Goal: Entertainment & Leisure: Consume media (video, audio)

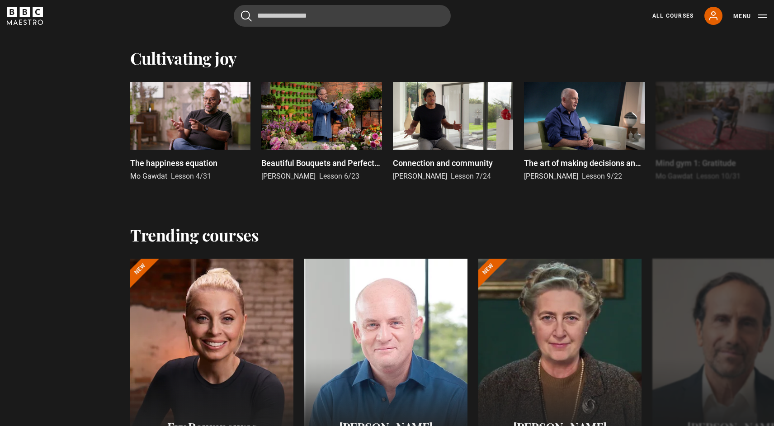
scroll to position [668, 0]
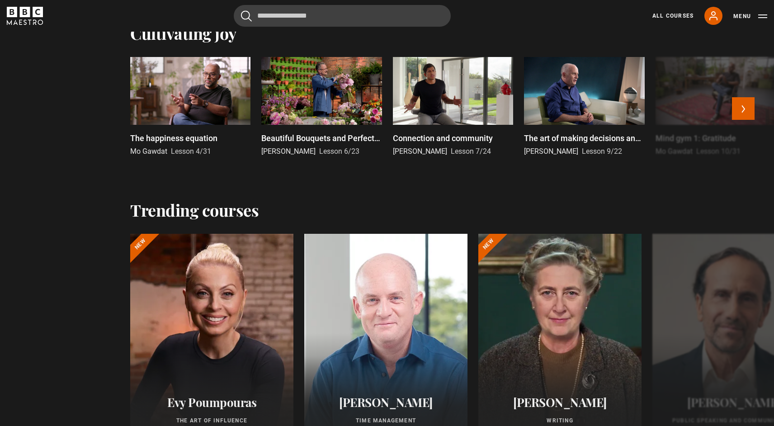
click at [201, 102] on div at bounding box center [190, 91] width 120 height 68
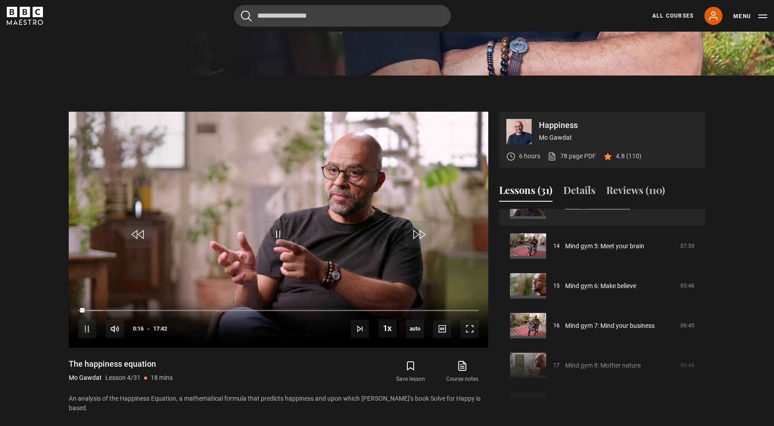
scroll to position [557, 0]
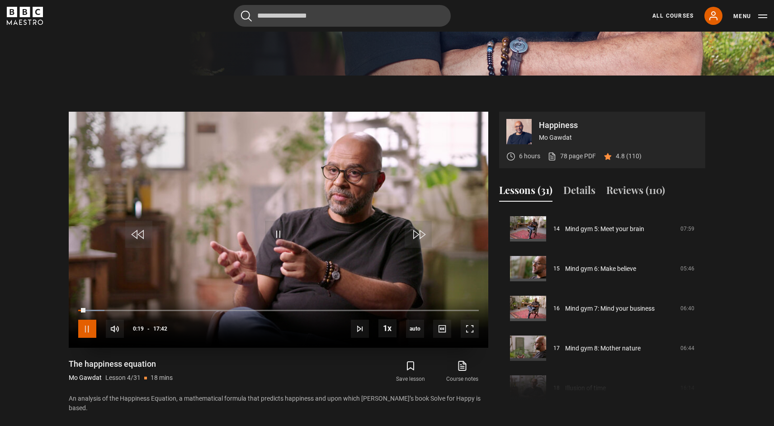
click at [84, 332] on span "Video Player" at bounding box center [87, 328] width 18 height 18
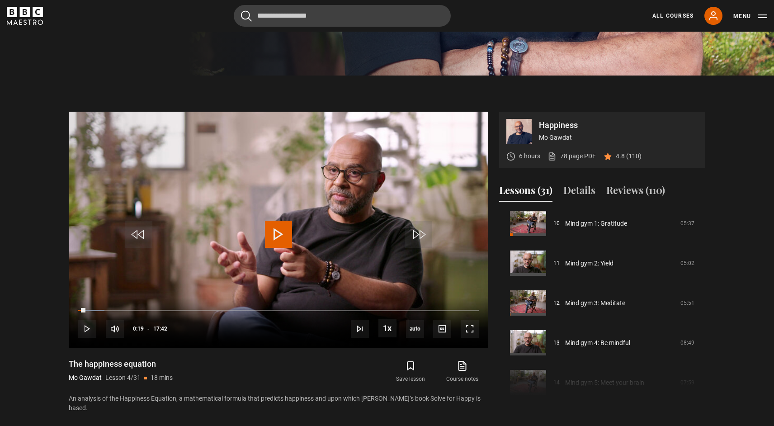
scroll to position [404, 0]
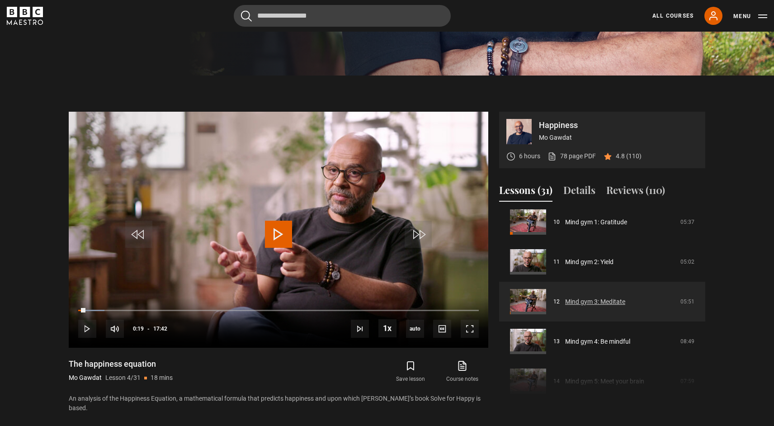
click at [586, 297] on link "Mind gym 3: Meditate" at bounding box center [595, 301] width 60 height 9
click at [585, 303] on link "Mind gym 3: Meditate" at bounding box center [595, 301] width 60 height 9
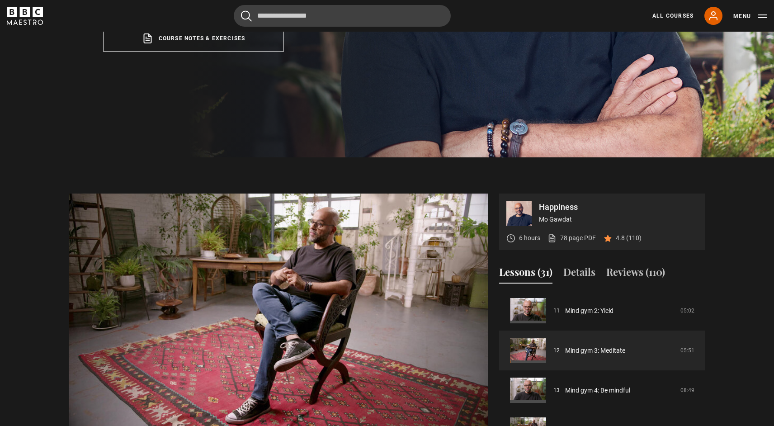
scroll to position [343, 0]
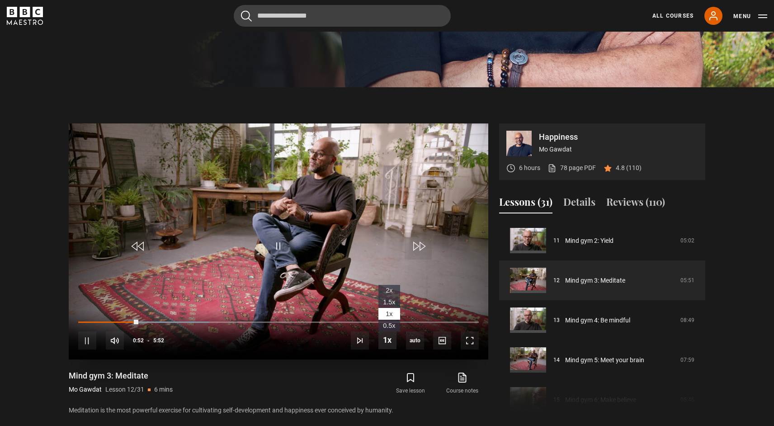
click at [389, 340] on span "Video Player" at bounding box center [387, 340] width 18 height 18
click at [323, 378] on div "Save lesson Course notes opens in new tab" at bounding box center [385, 383] width 205 height 26
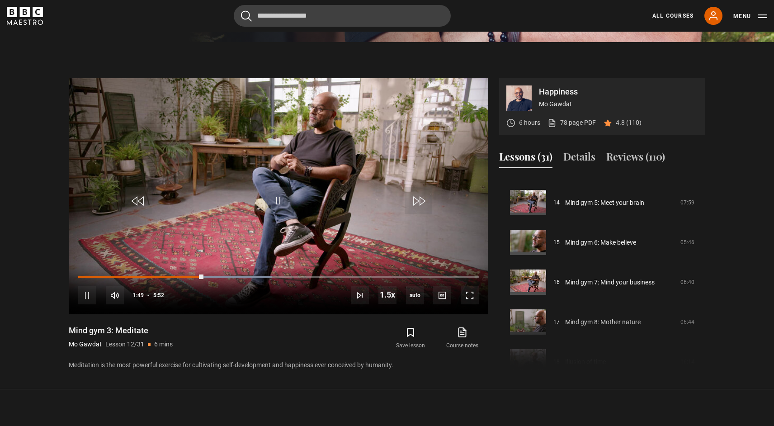
scroll to position [366, 0]
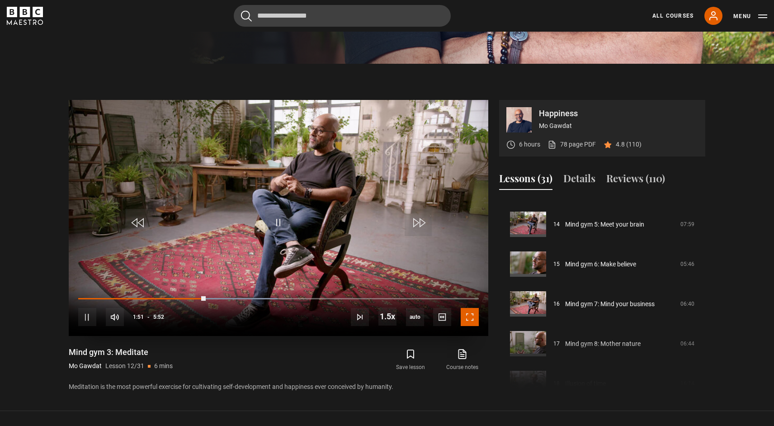
click at [475, 316] on span "Video Player" at bounding box center [469, 317] width 18 height 18
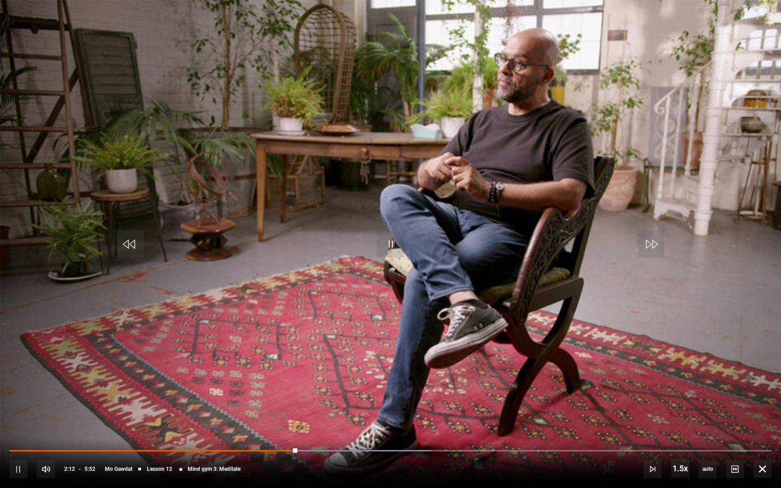
click at [247, 425] on div "10s Skip Back 10 seconds Pause 10s Skip Forward 10 seconds Loaded : 55.40% 1:50…" at bounding box center [390, 463] width 781 height 50
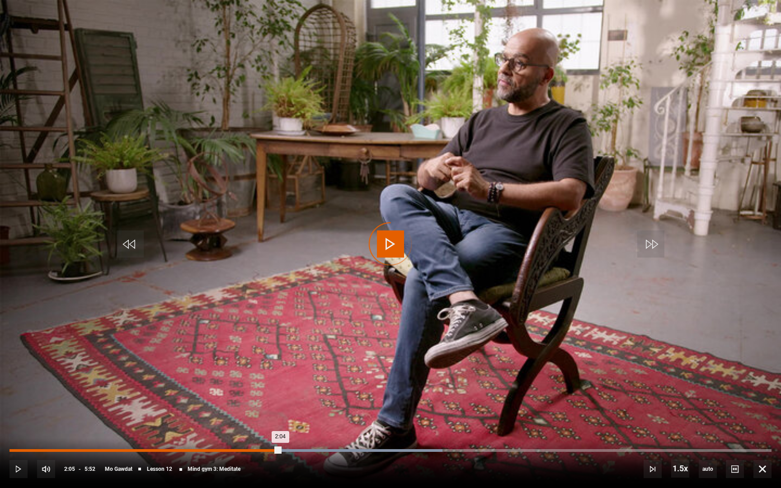
drag, startPoint x: 299, startPoint y: 452, endPoint x: 276, endPoint y: 450, distance: 22.7
click at [276, 425] on div "2:04" at bounding box center [144, 450] width 271 height 3
drag, startPoint x: 283, startPoint y: 454, endPoint x: 251, endPoint y: 450, distance: 31.8
click at [251, 425] on div "1:51" at bounding box center [130, 450] width 242 height 3
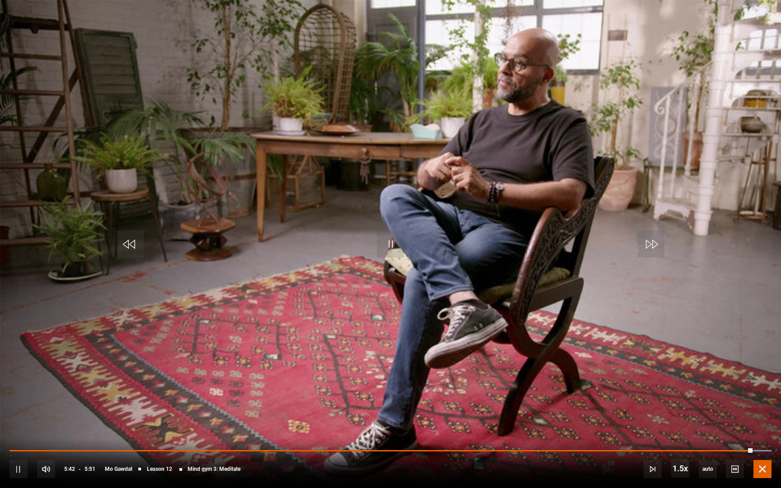
click at [765, 425] on span "Video Player" at bounding box center [762, 469] width 18 height 18
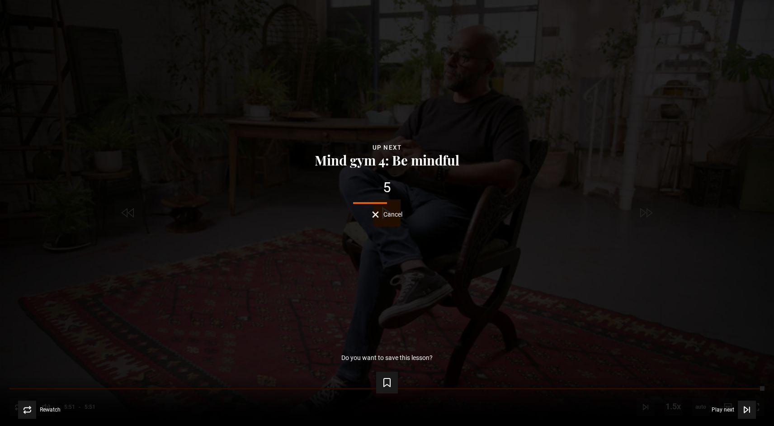
scroll to position [519, 0]
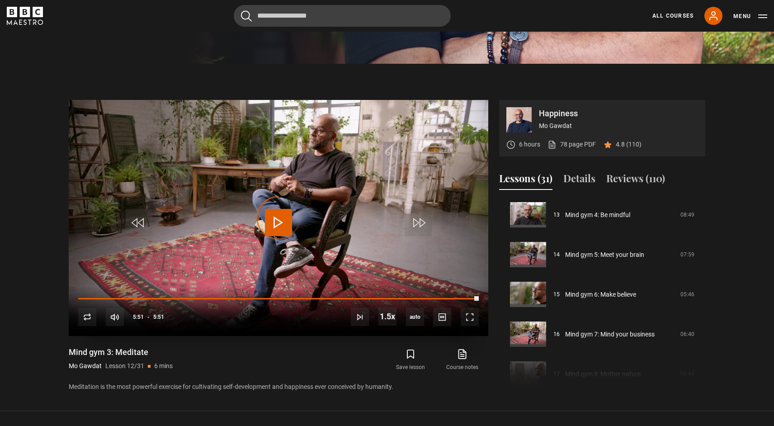
click at [281, 224] on div "Video Player is loading." at bounding box center [278, 217] width 45 height 45
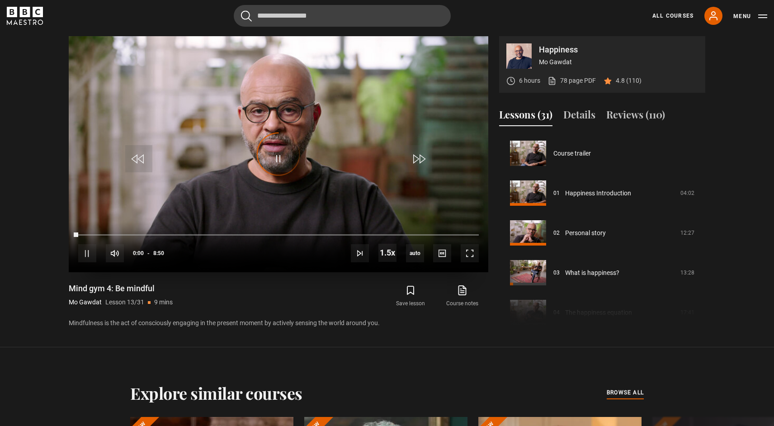
scroll to position [477, 0]
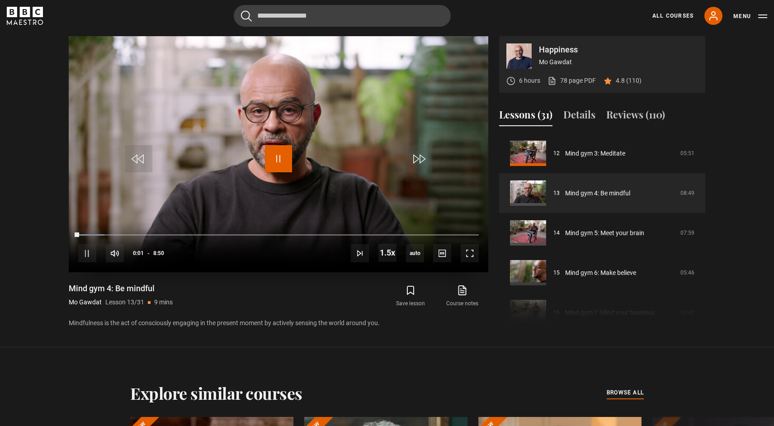
click at [277, 160] on span "Video Player" at bounding box center [278, 158] width 27 height 27
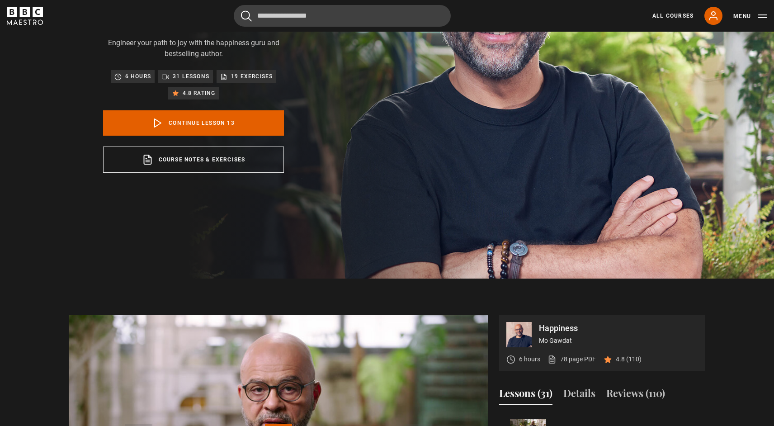
scroll to position [0, 0]
